Goal: Task Accomplishment & Management: Use online tool/utility

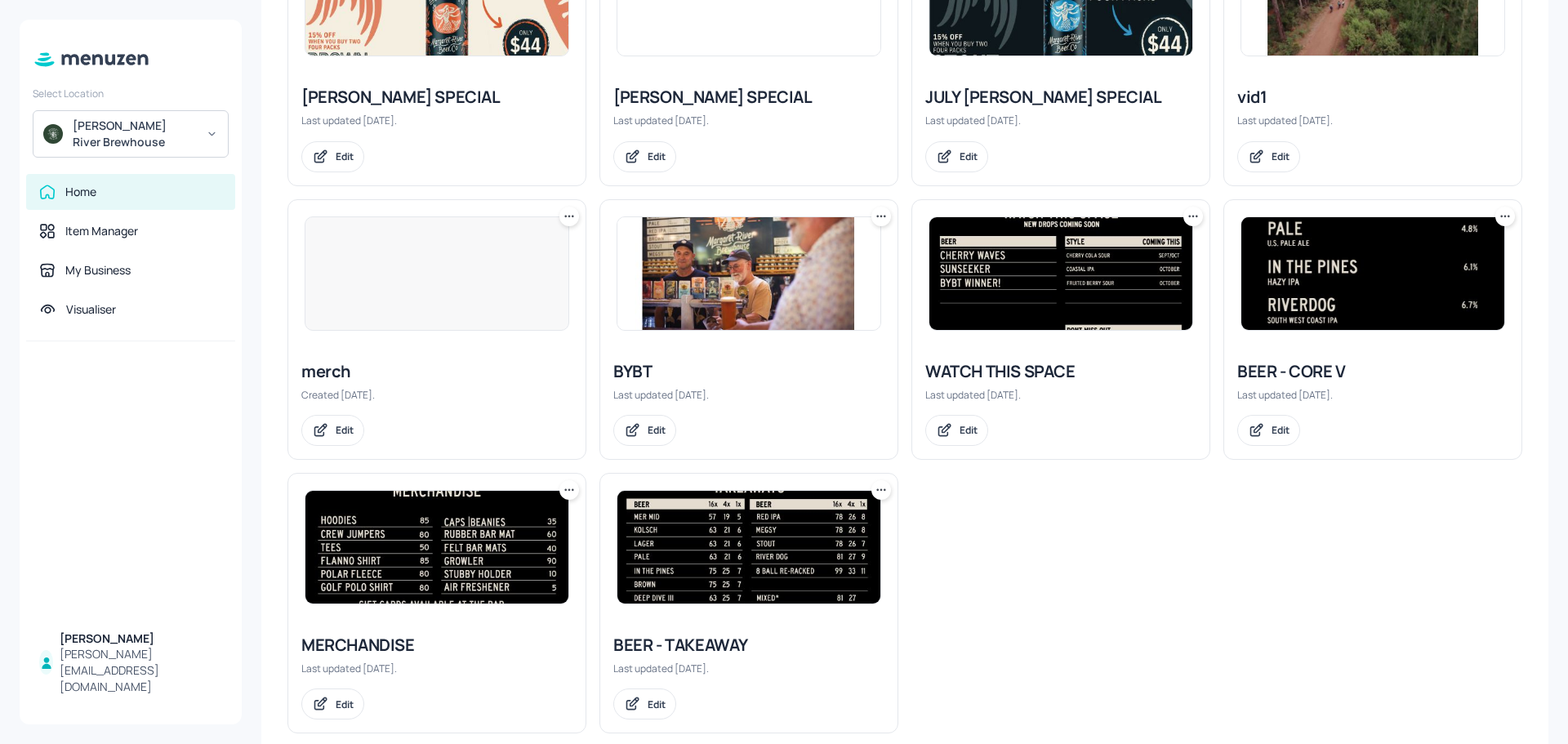
scroll to position [841, 0]
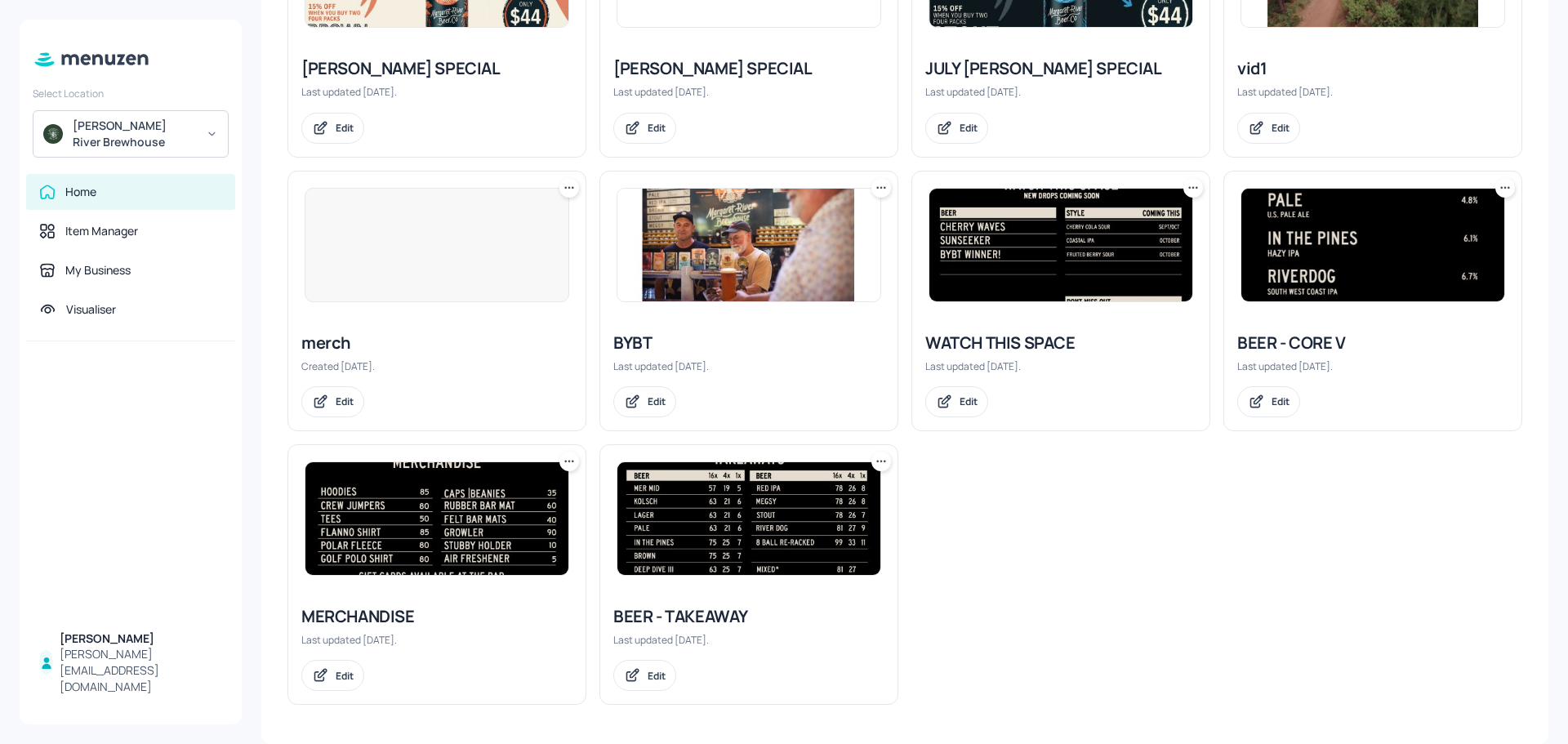
click at [729, 529] on img at bounding box center [748, 519] width 262 height 112
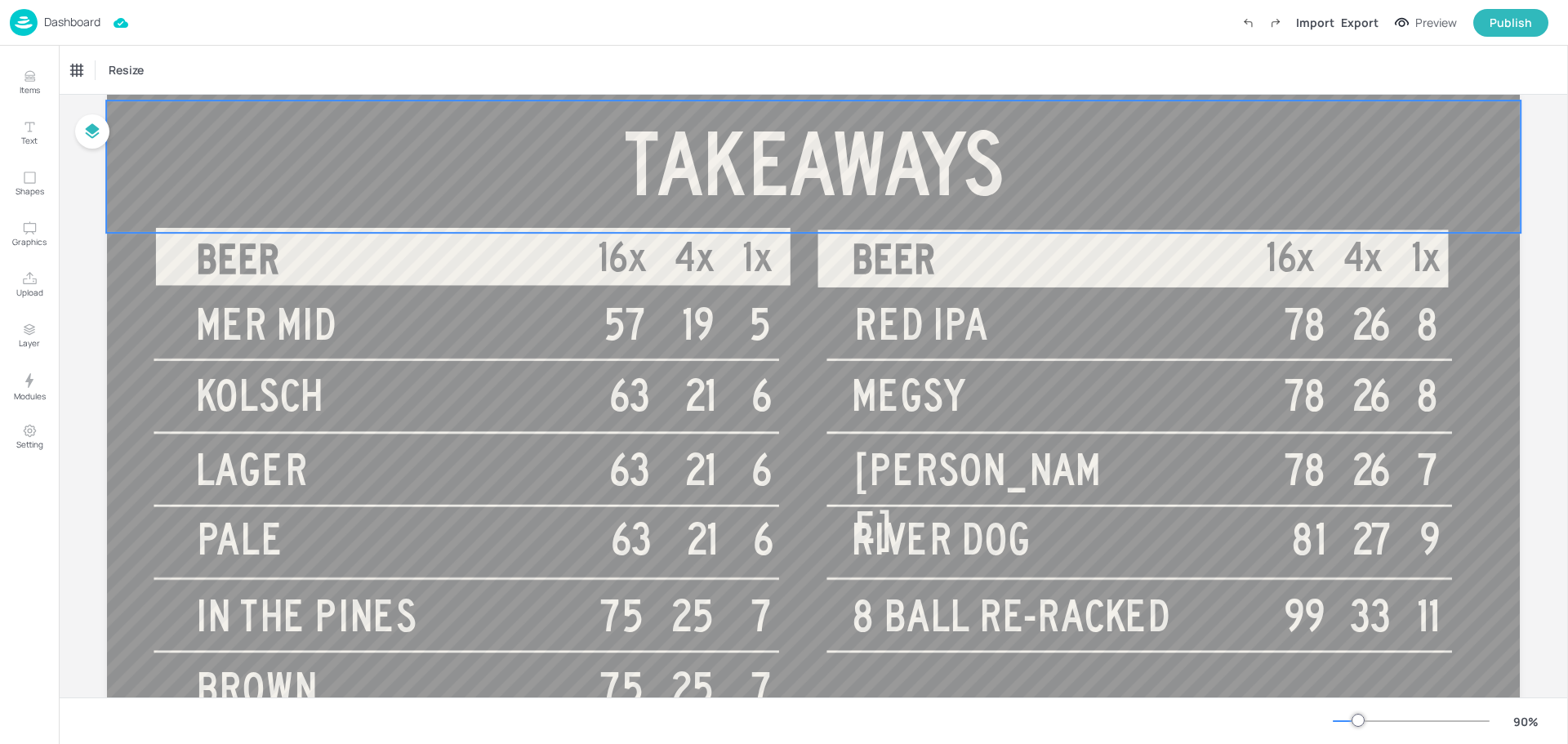
scroll to position [82, 0]
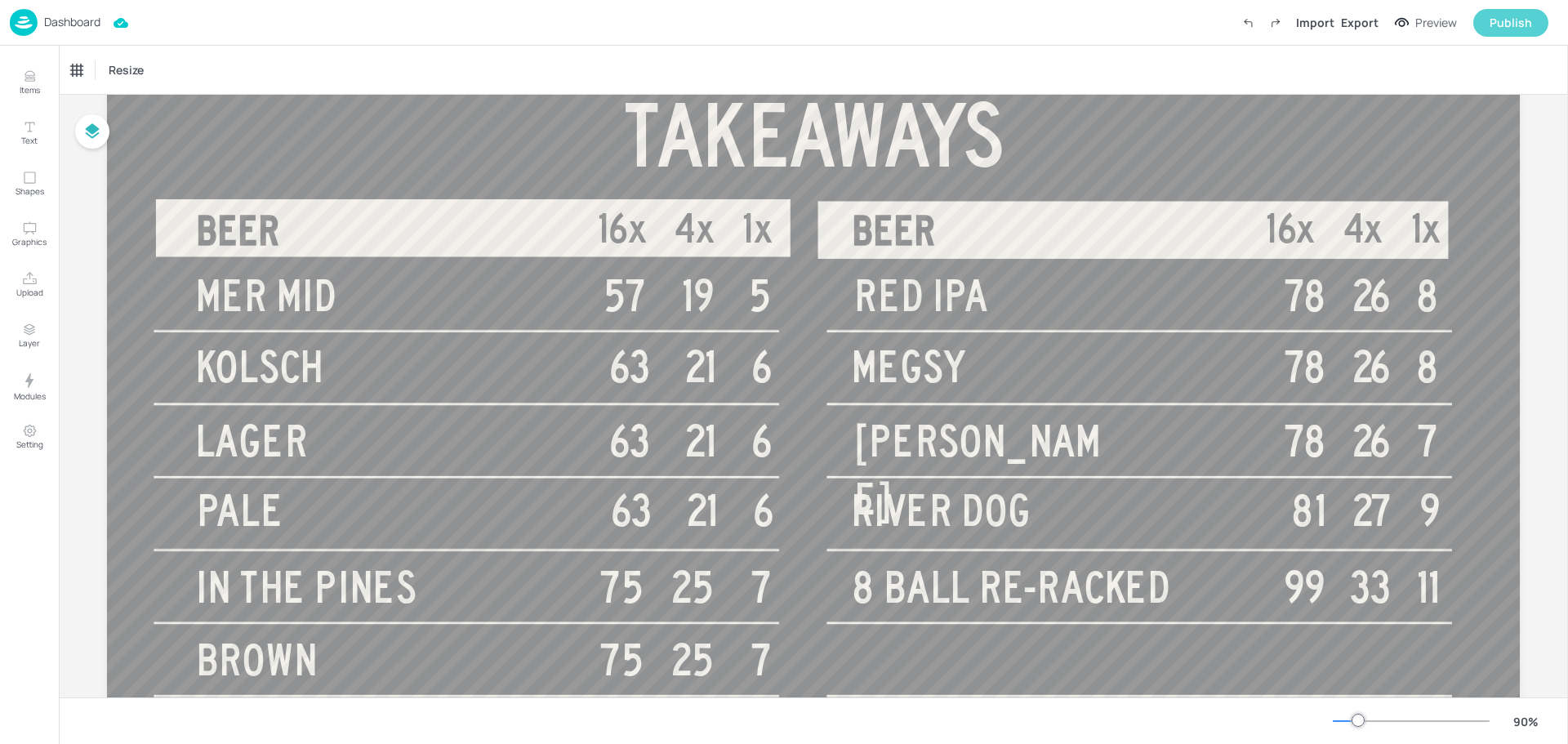
click at [1516, 15] on div "Publish" at bounding box center [1510, 23] width 43 height 18
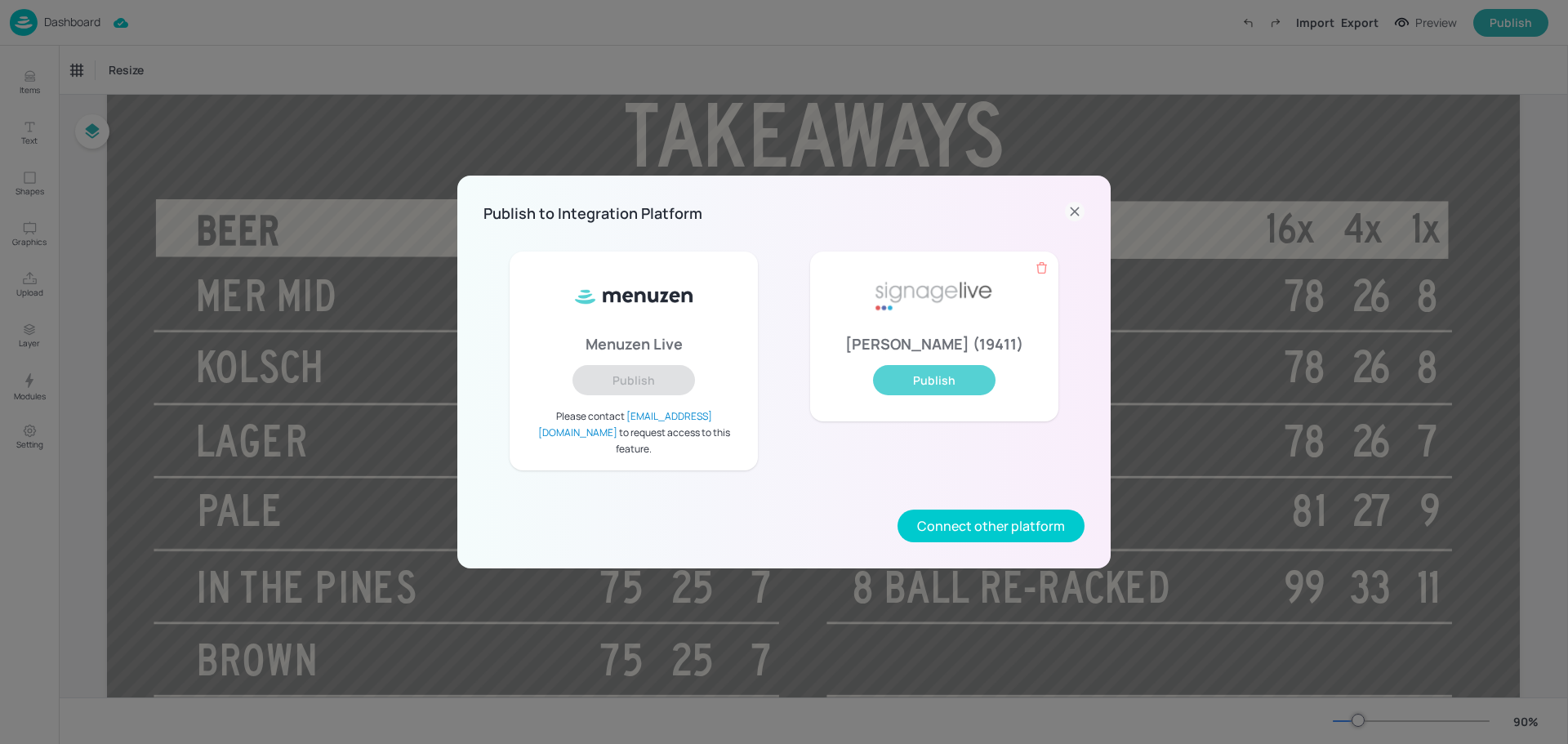
click at [947, 396] on button "Publish" at bounding box center [934, 381] width 123 height 30
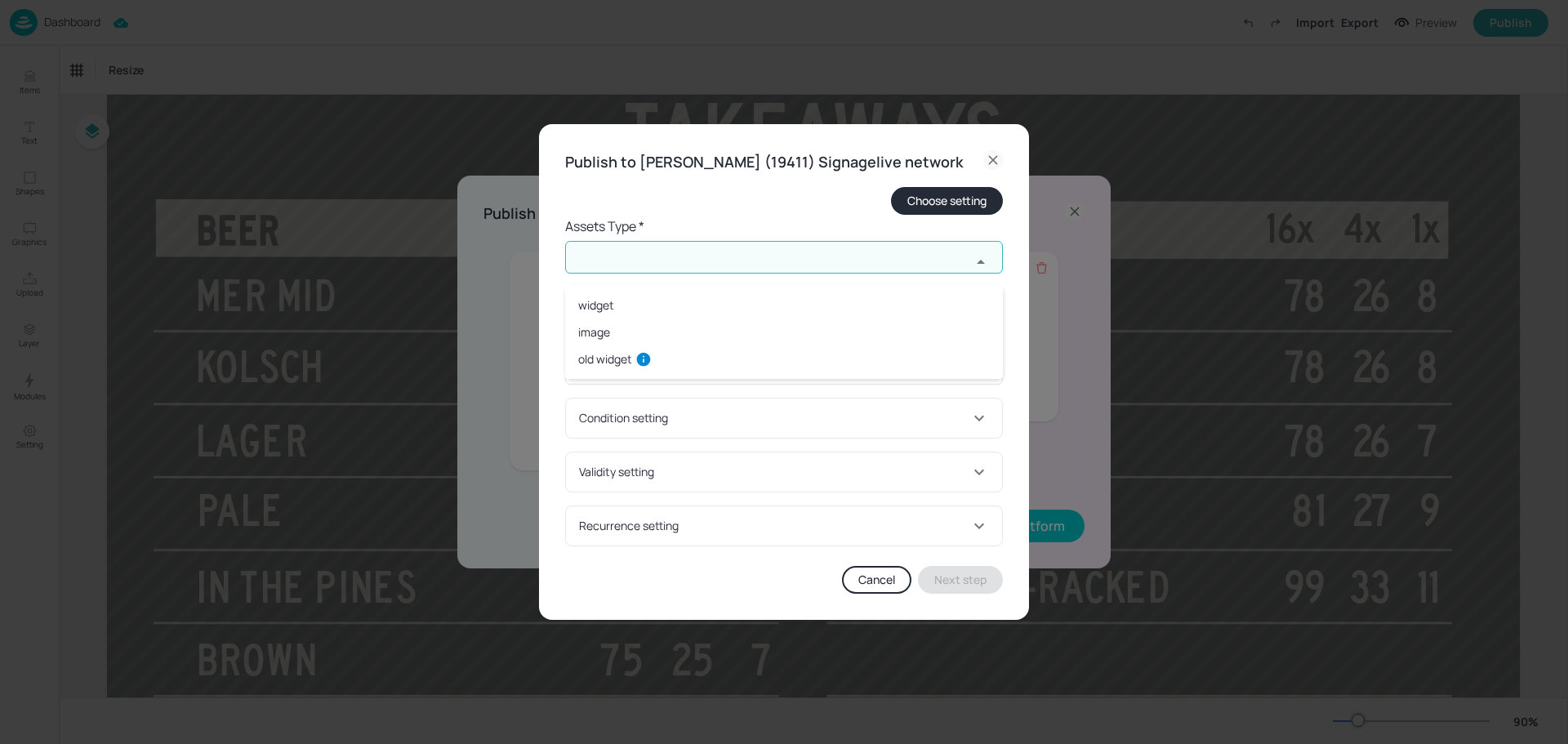
click at [805, 274] on input "text" at bounding box center [767, 257] width 406 height 32
click at [783, 312] on li "widget" at bounding box center [784, 305] width 437 height 27
type input "widget"
click at [784, 326] on input "text" at bounding box center [767, 323] width 406 height 32
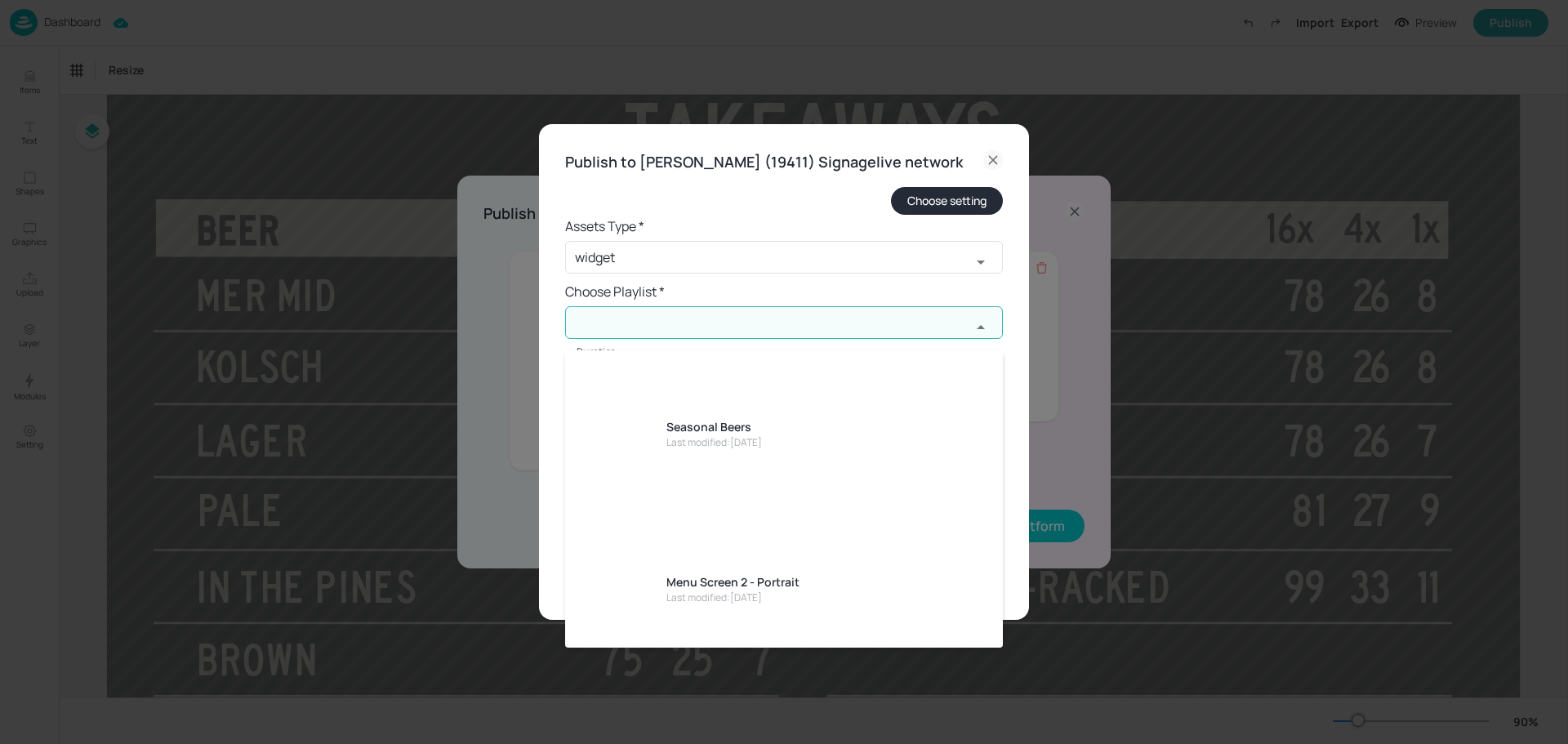
click at [785, 679] on div "USETHISFORLANDSCAPENEW!" at bounding box center [748, 688] width 165 height 17
type input "USETHISFORLANDSCAPENEW!"
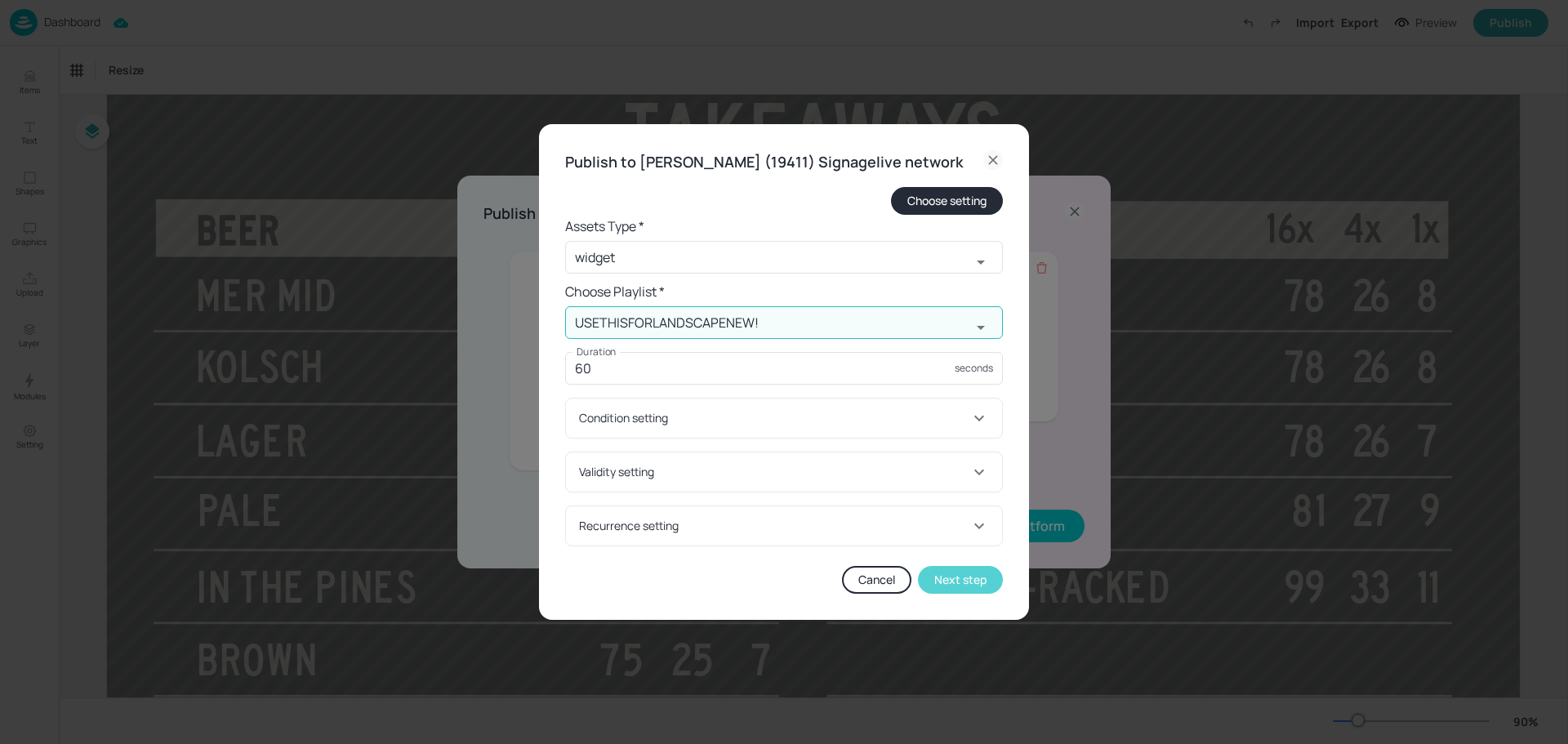
click at [984, 594] on button "Next step" at bounding box center [959, 579] width 85 height 28
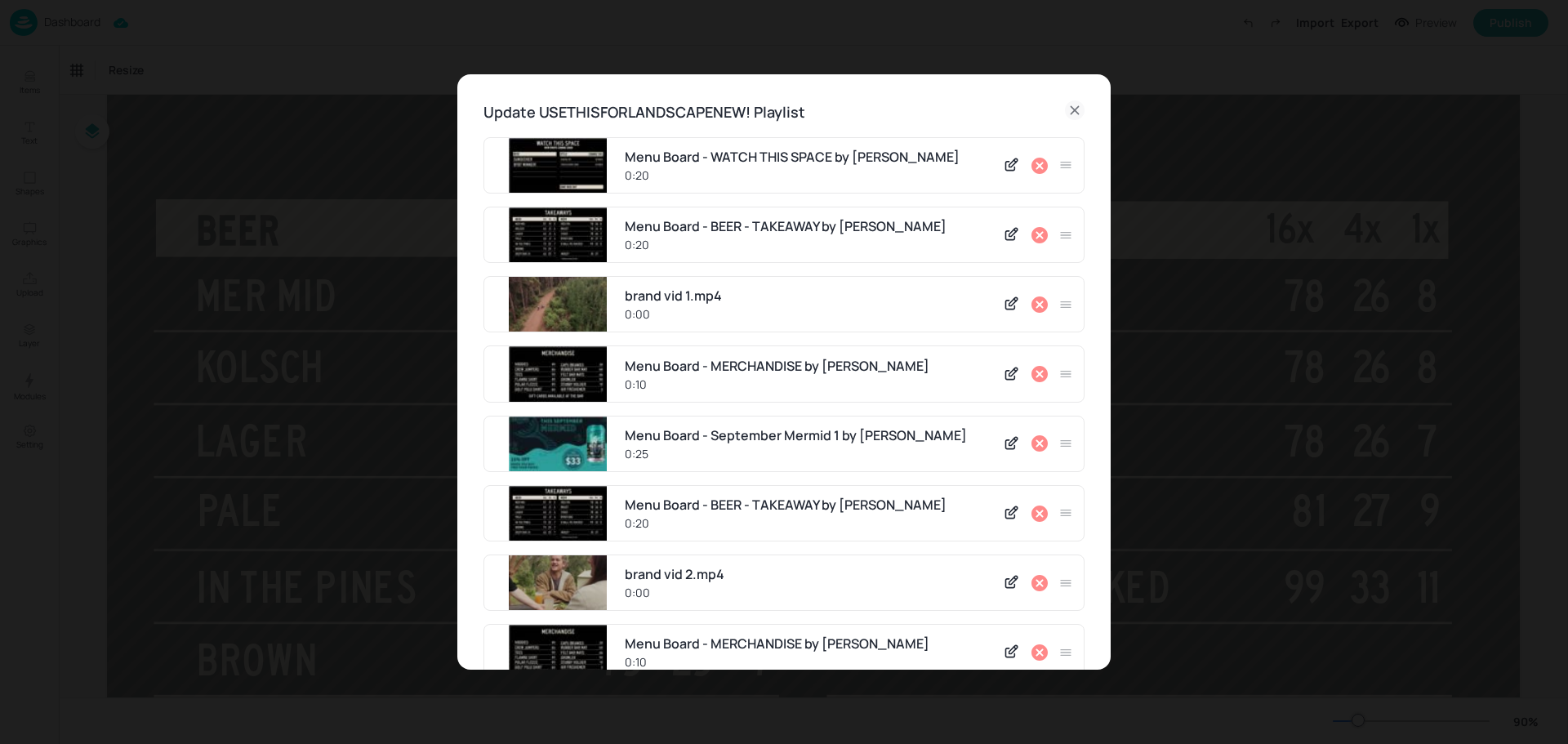
click at [1074, 107] on icon at bounding box center [1074, 110] width 20 height 20
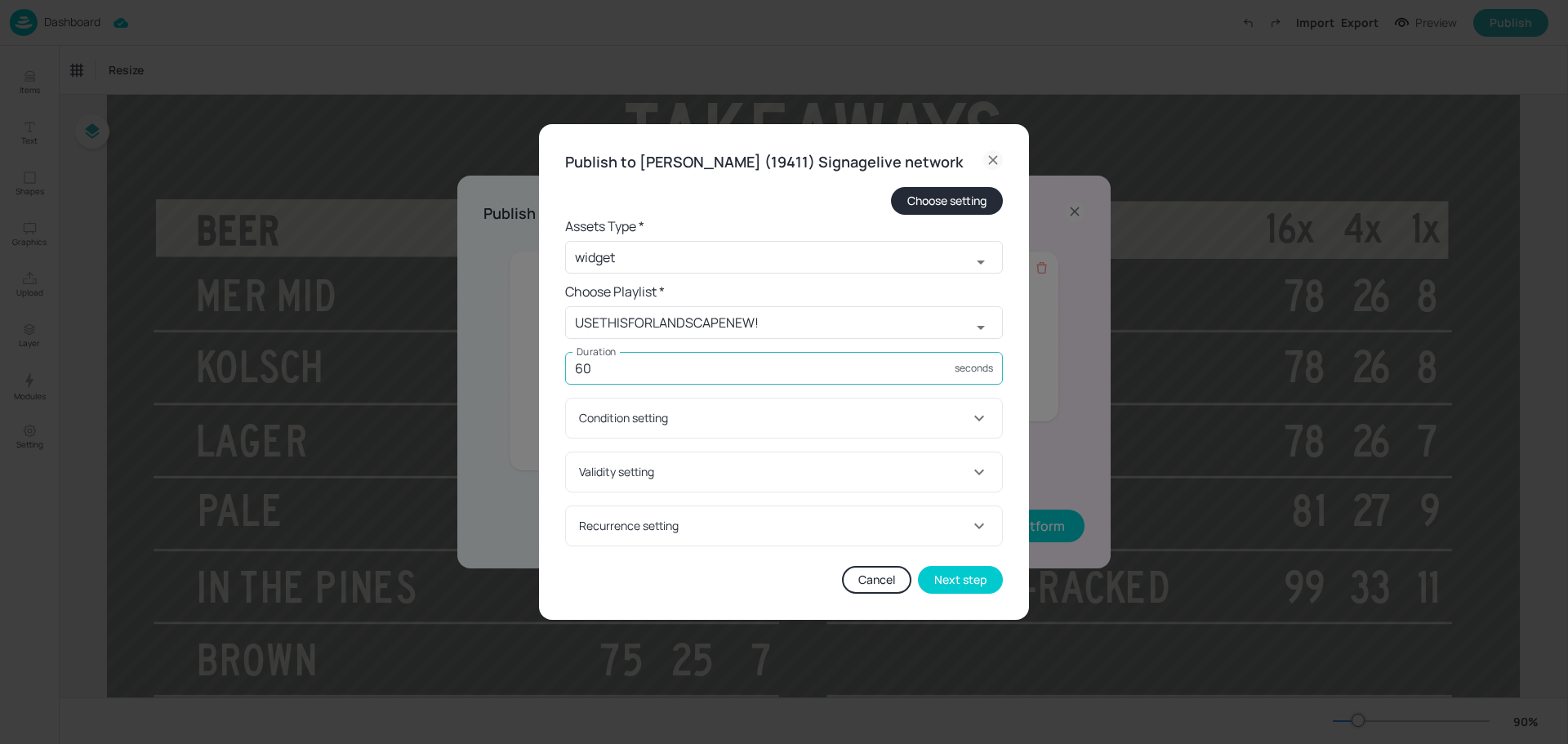
click at [752, 373] on input "60" at bounding box center [760, 368] width 390 height 32
type input "20"
click at [956, 594] on button "Next step" at bounding box center [959, 579] width 85 height 28
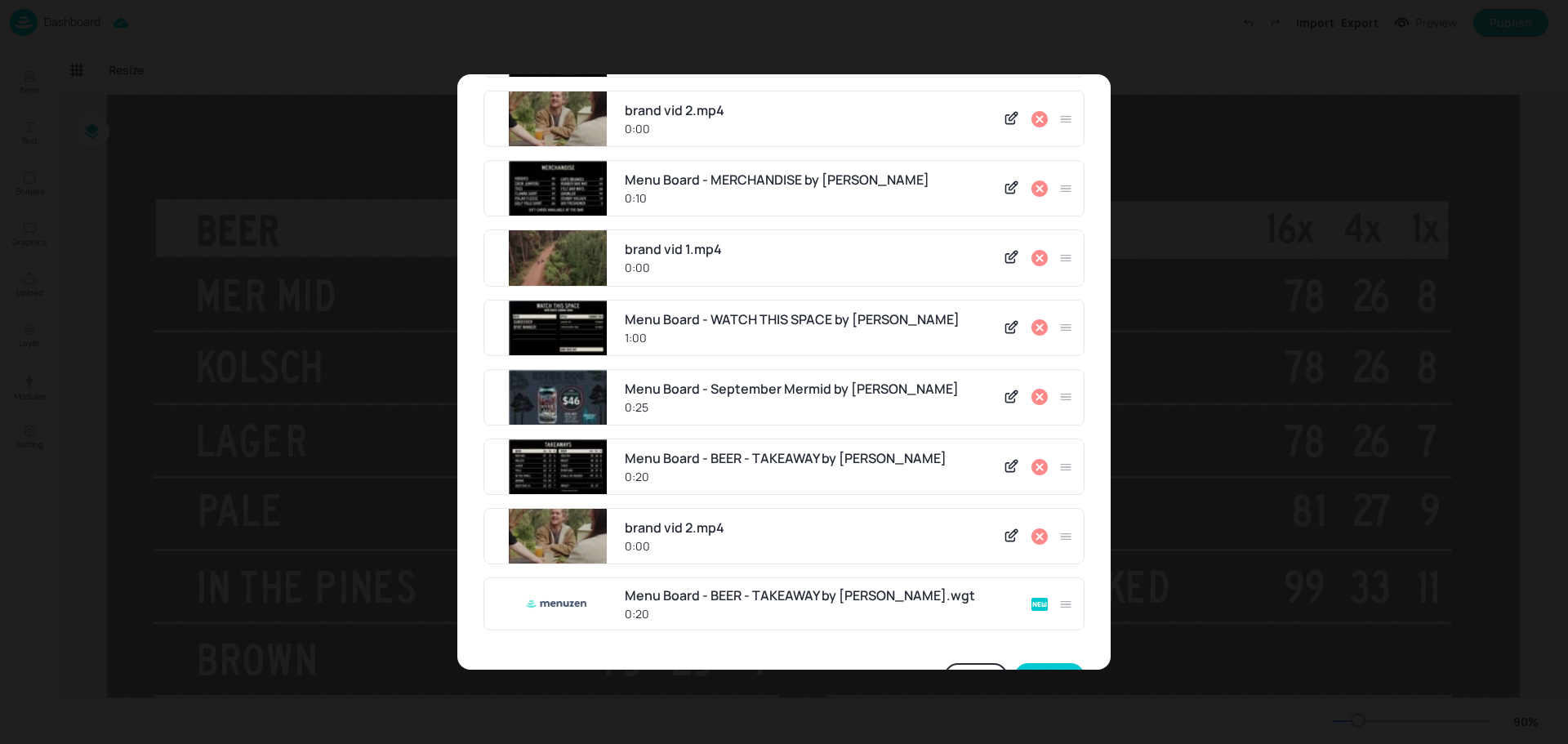
scroll to position [512, 0]
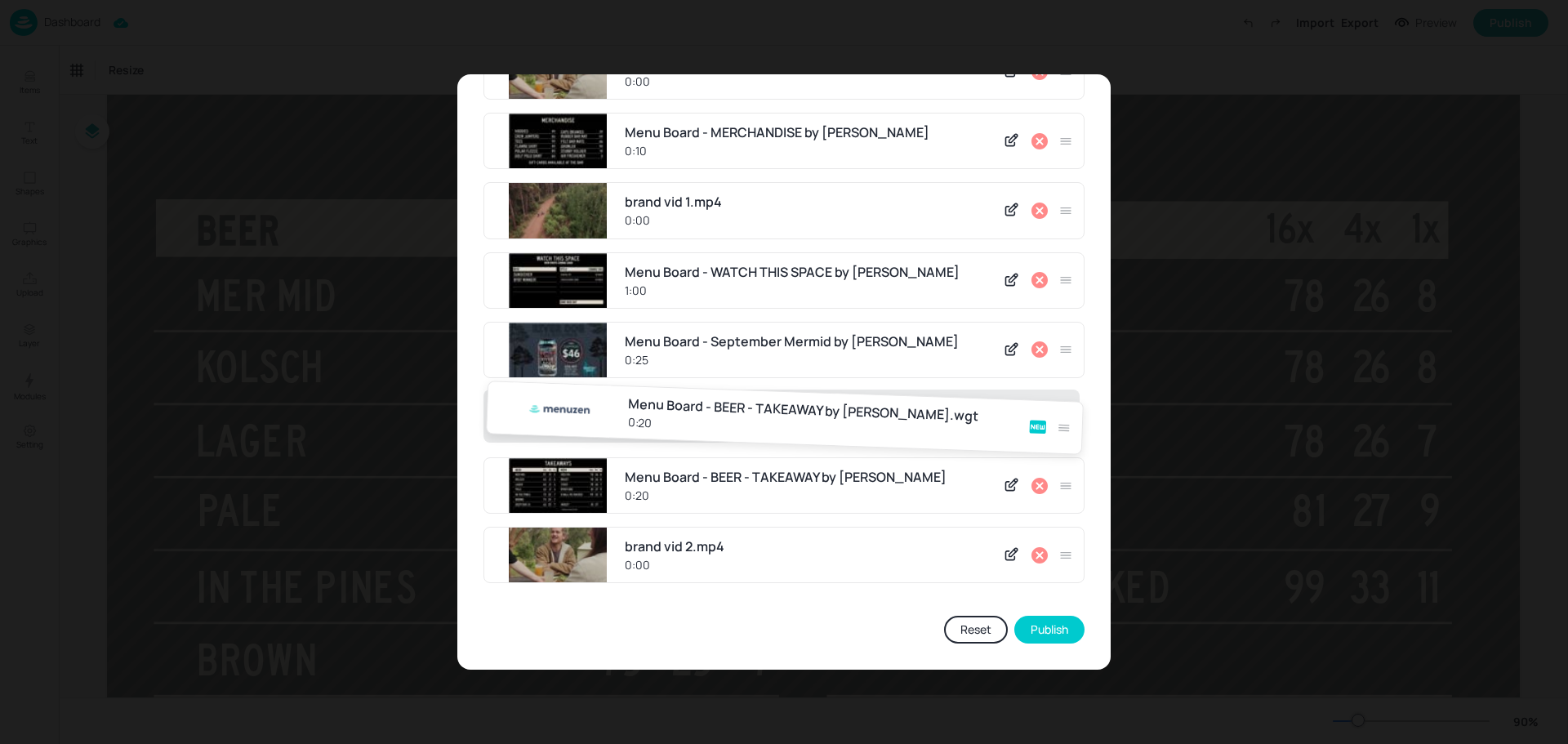
drag, startPoint x: 1062, startPoint y: 558, endPoint x: 1061, endPoint y: 416, distance: 142.0
click at [1061, 416] on div "Menu Board - WATCH THIS SPACE by Menuzen 0:20 Menu Board - BEER - TAKEAWAY by M…" at bounding box center [784, 111] width 601 height 970
click at [1037, 349] on icon at bounding box center [1038, 349] width 16 height 16
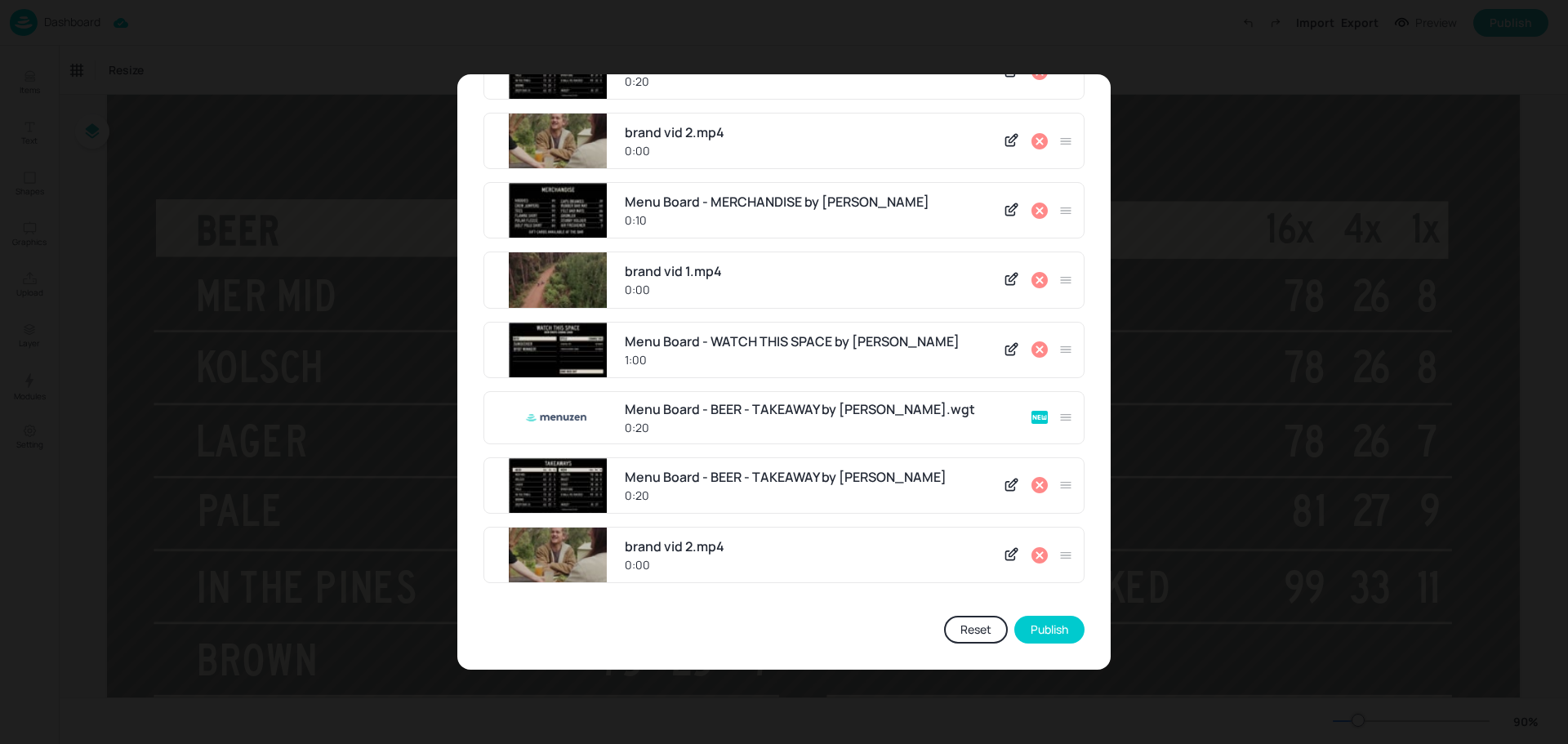
scroll to position [442, 0]
click at [1031, 491] on icon at bounding box center [1038, 484] width 16 height 16
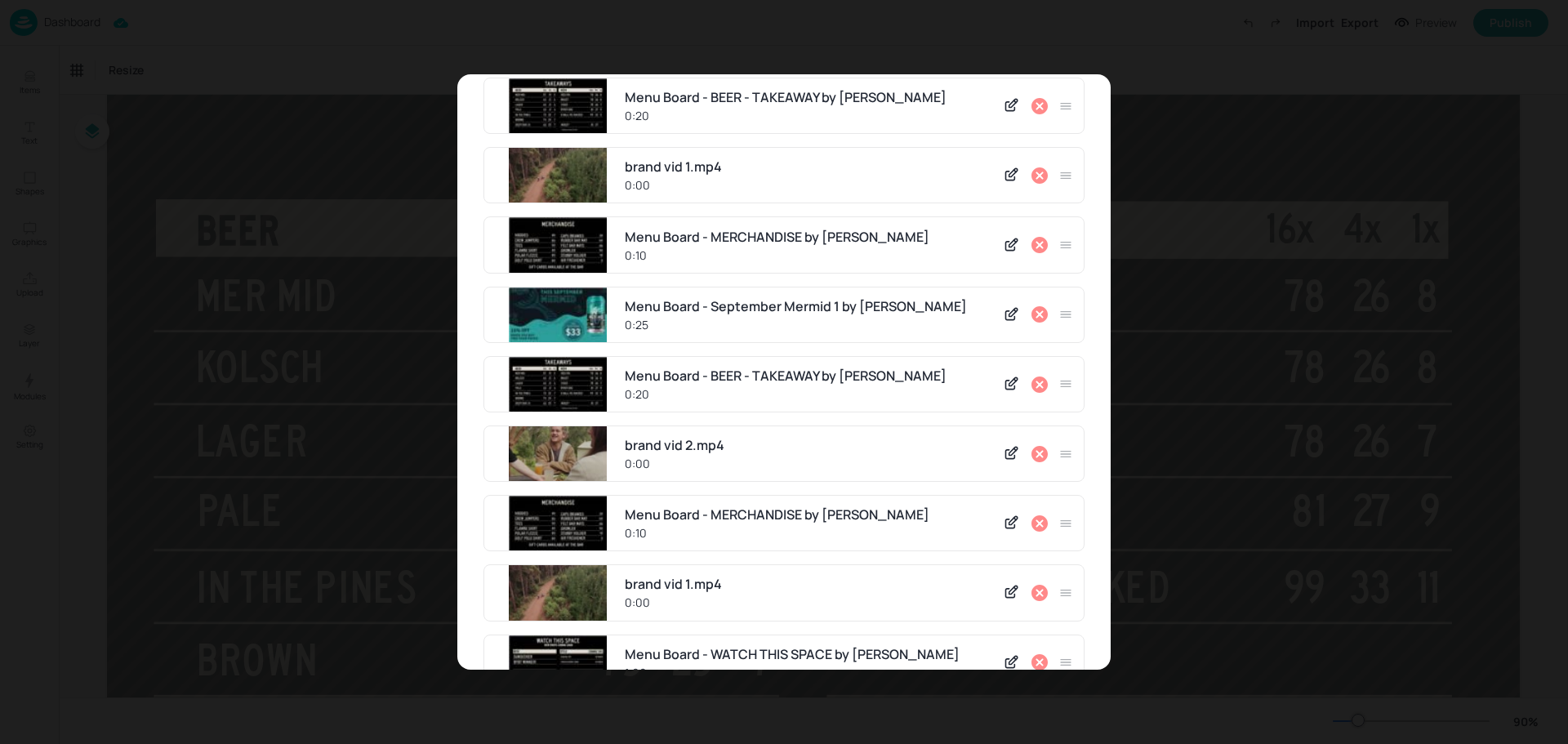
scroll to position [127, 0]
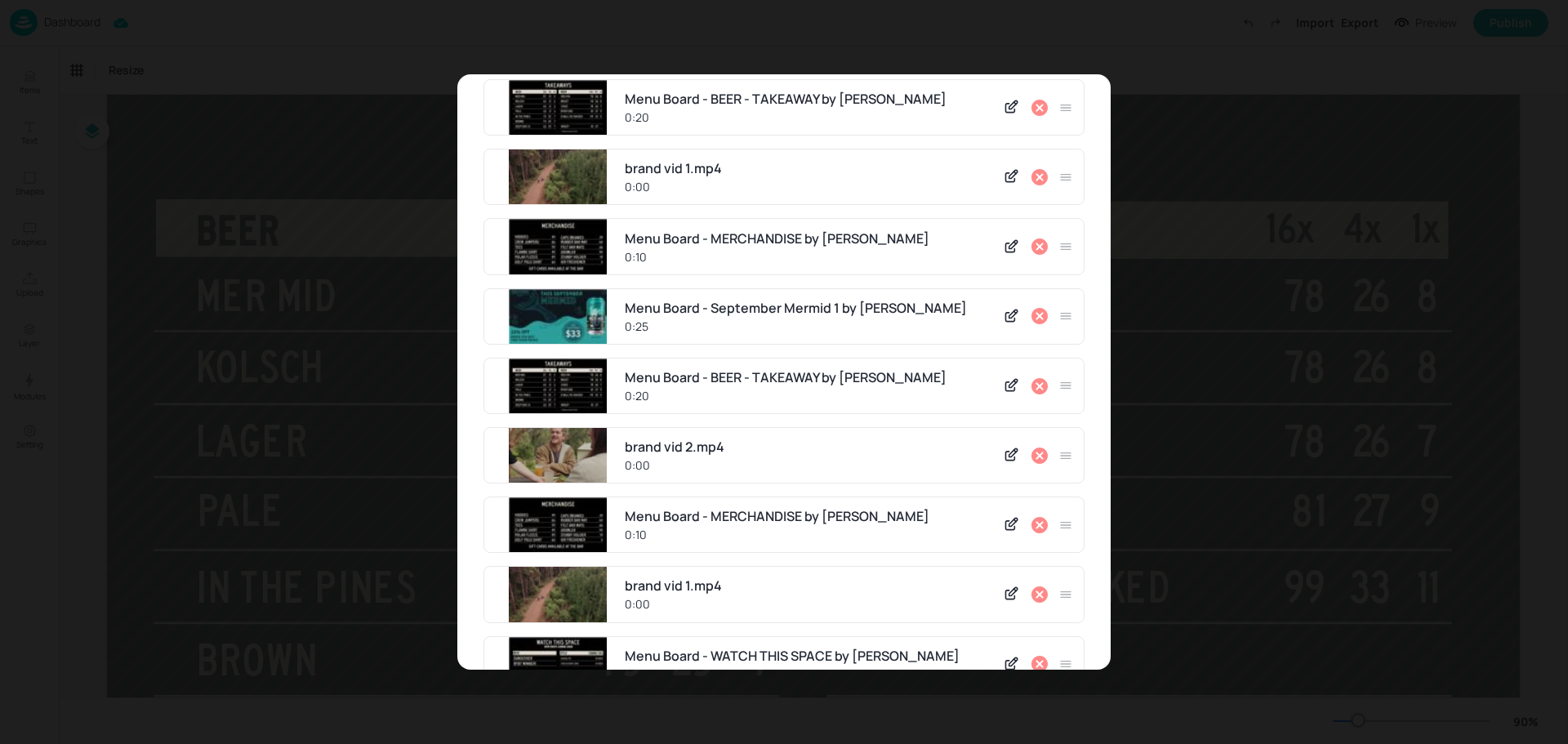
click at [1031, 321] on icon at bounding box center [1038, 316] width 16 height 16
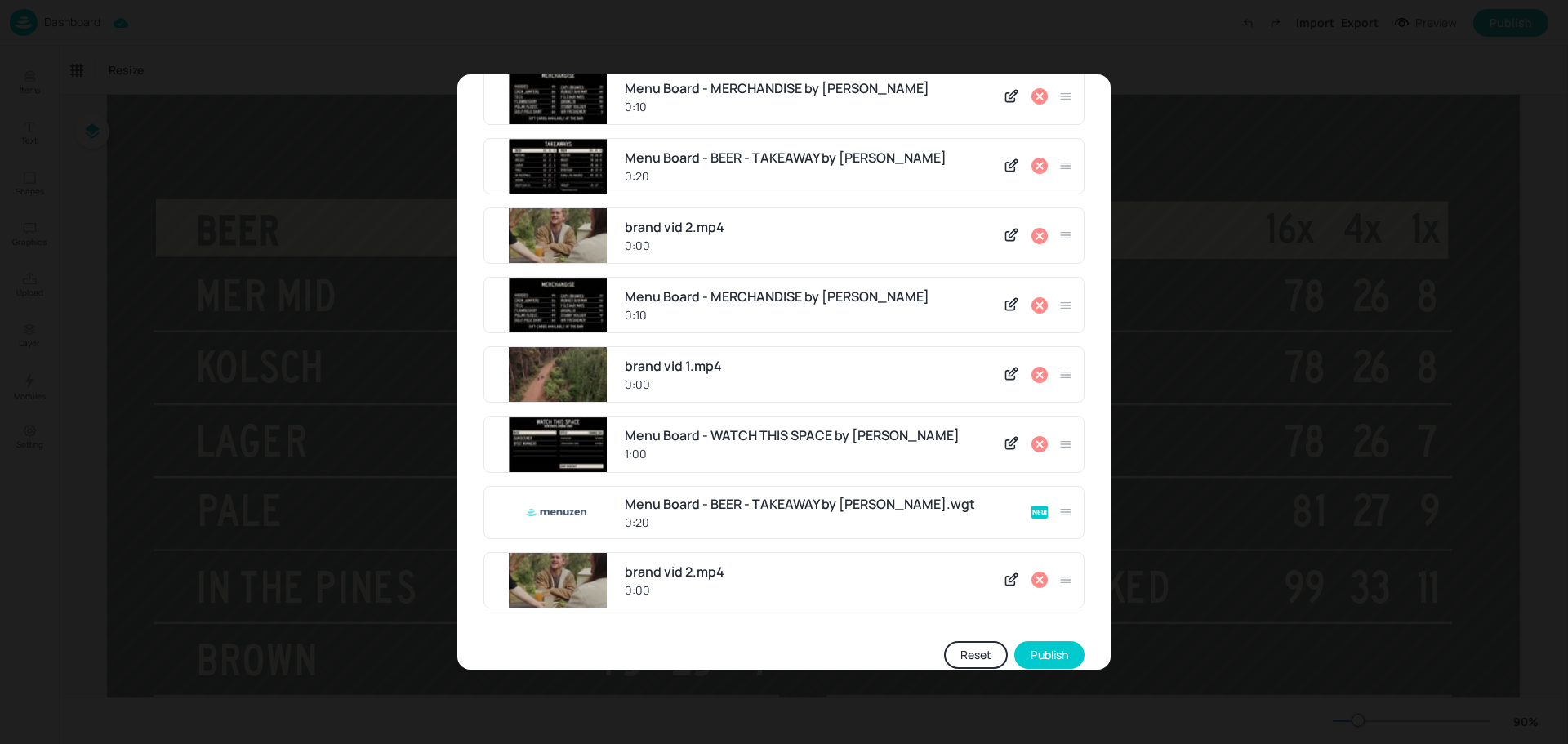
scroll to position [303, 0]
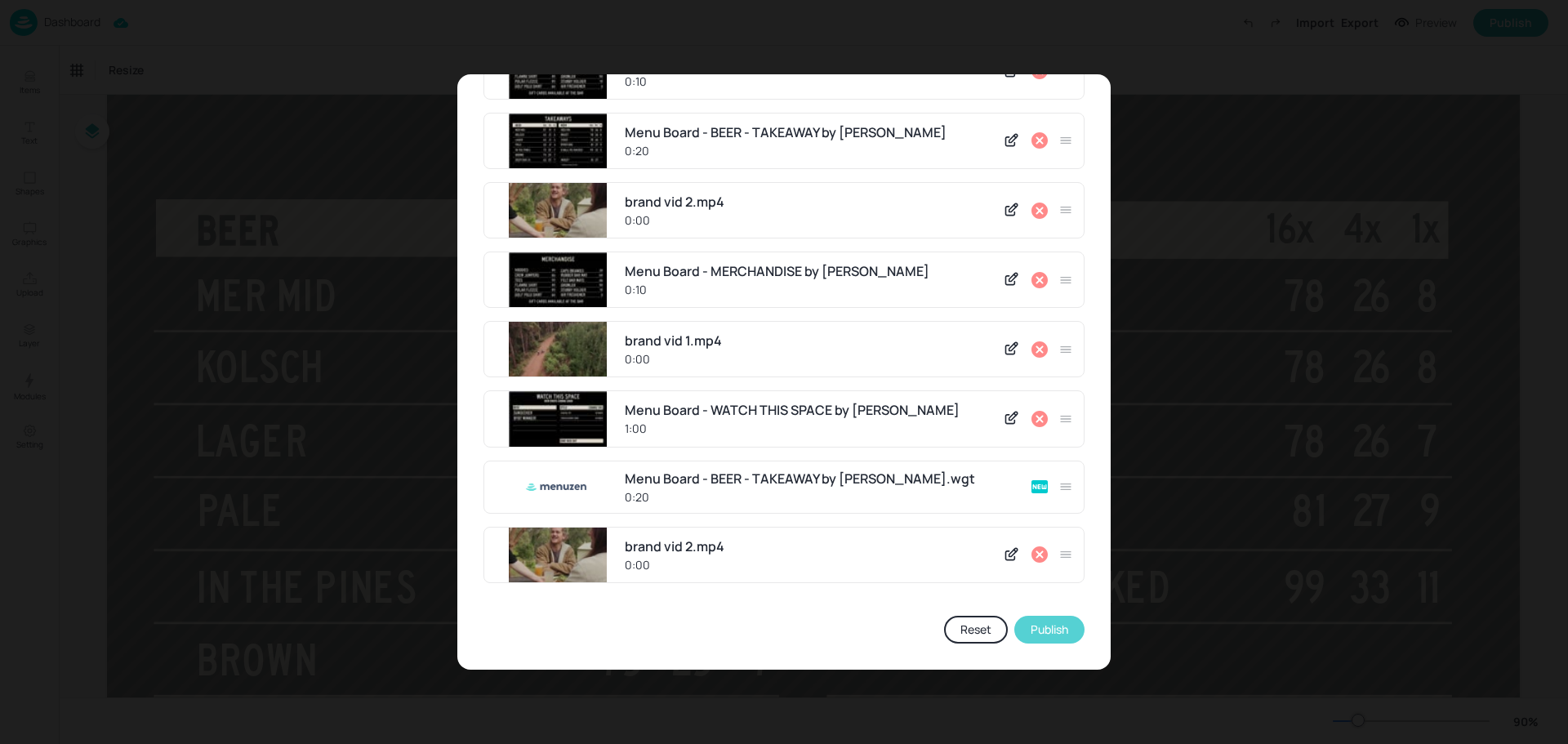
click at [1031, 628] on button "Publish" at bounding box center [1049, 629] width 70 height 28
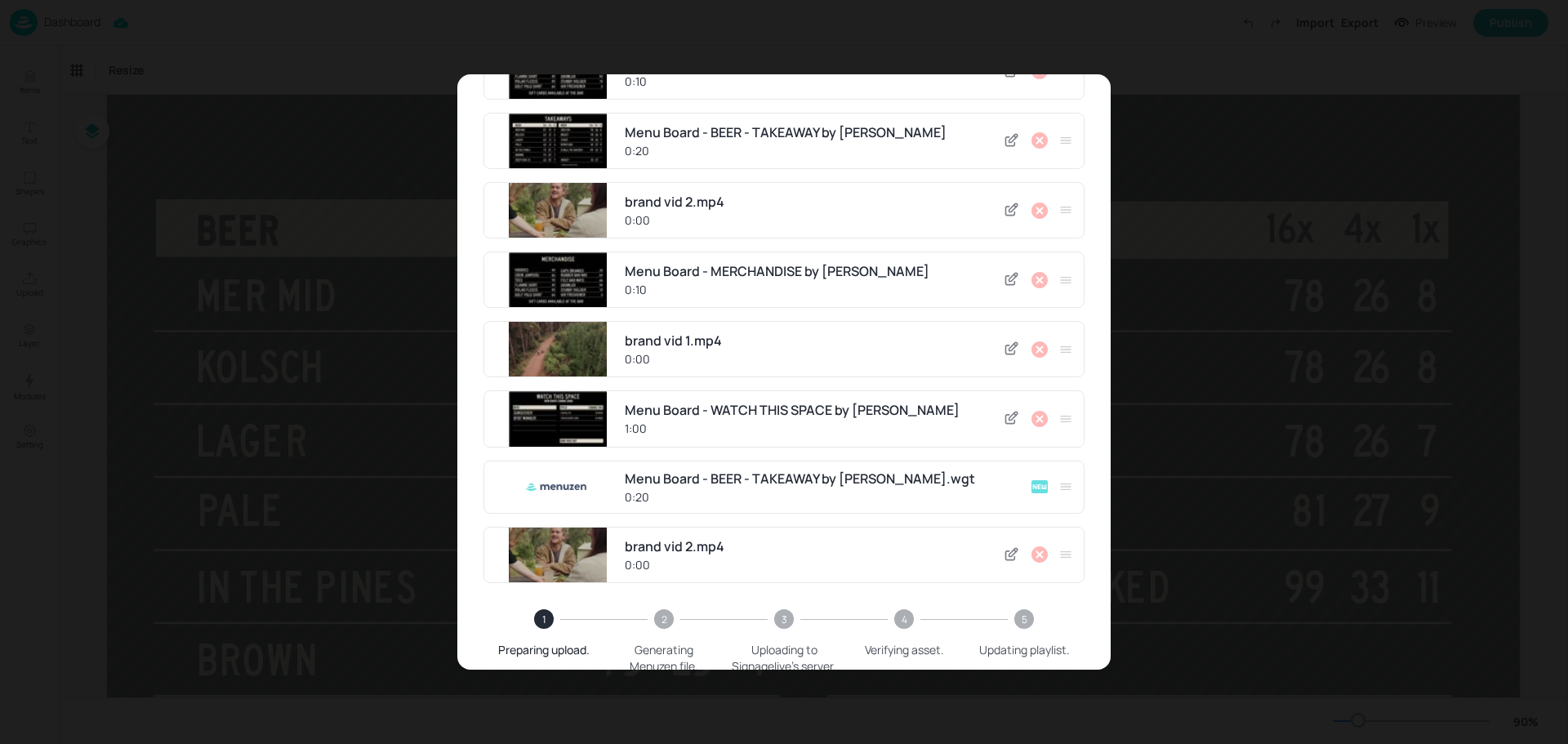
scroll to position [382, 0]
